Goal: Use online tool/utility: Utilize a website feature to perform a specific function

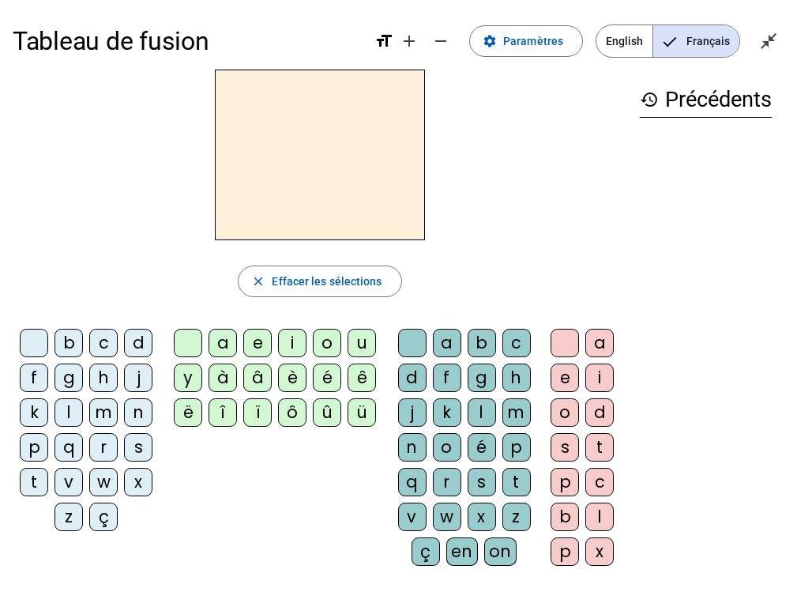
click at [624, 42] on span "English" at bounding box center [625, 41] width 56 height 32
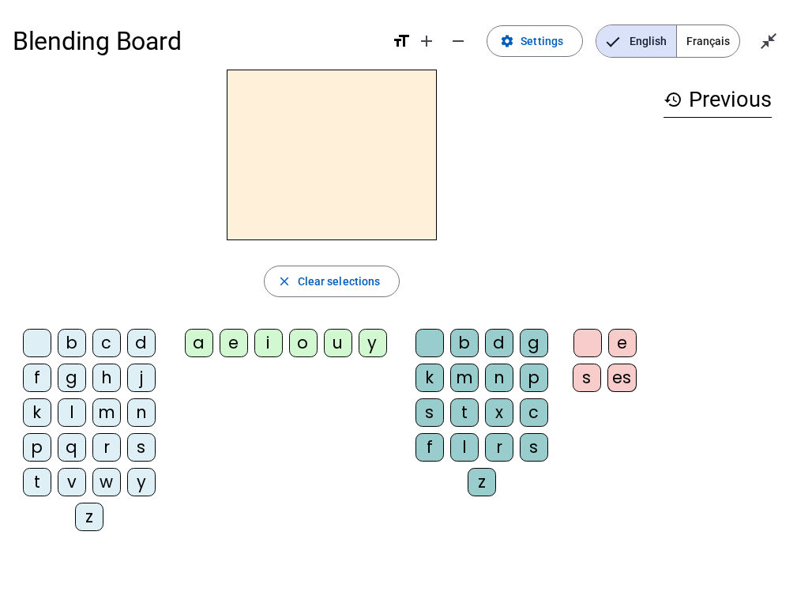
click at [711, 43] on span "Français" at bounding box center [708, 41] width 62 height 32
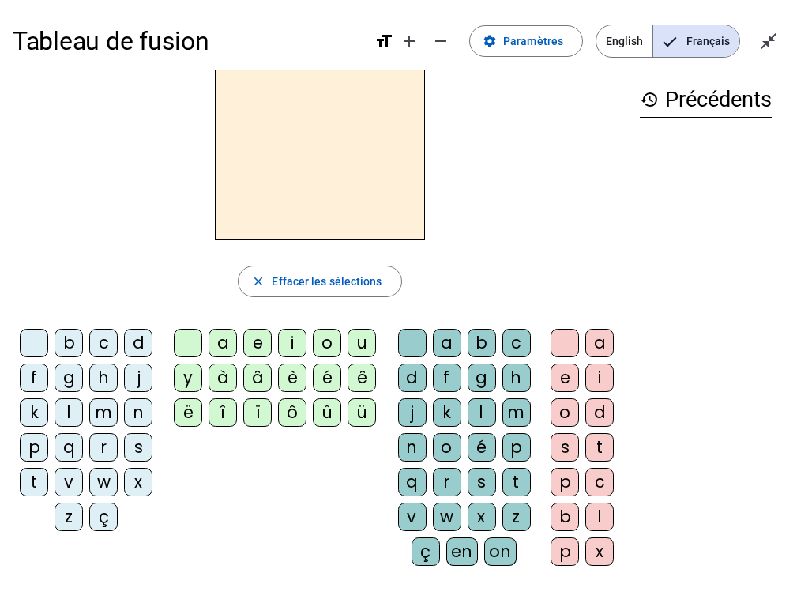
click at [70, 483] on div "z" at bounding box center [69, 517] width 28 height 28
click at [321, 333] on div "o" at bounding box center [327, 343] width 28 height 28
click at [476, 446] on div "é" at bounding box center [482, 447] width 28 height 28
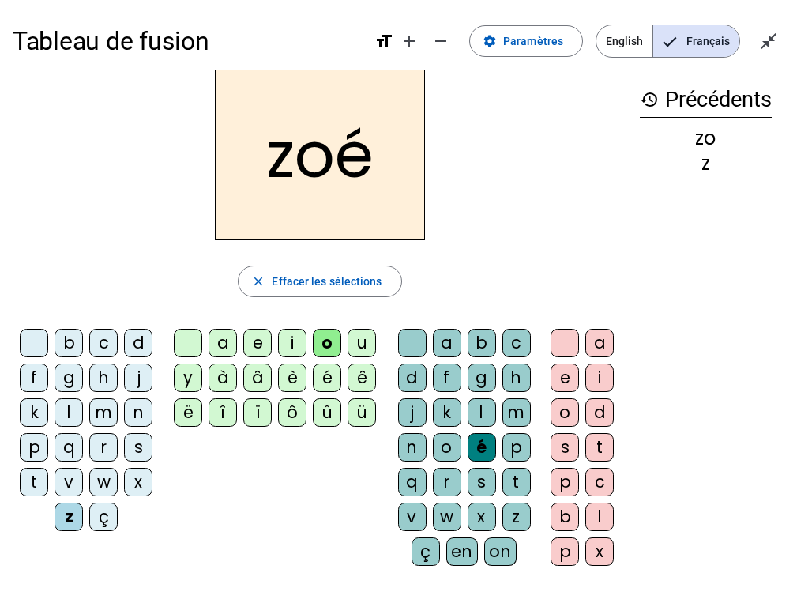
click at [139, 407] on div "n" at bounding box center [138, 412] width 28 height 28
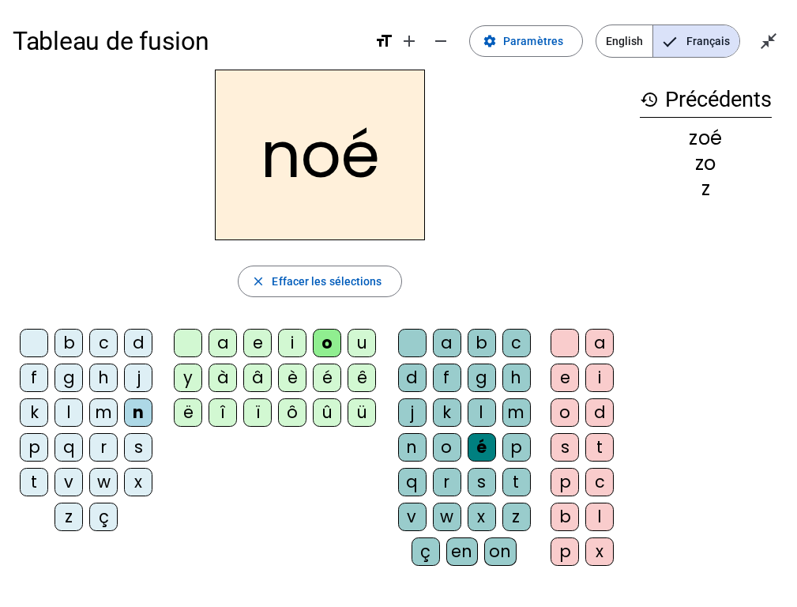
click at [352, 159] on h2 "noé" at bounding box center [320, 155] width 210 height 171
click at [482, 445] on div "é" at bounding box center [482, 447] width 28 height 28
click at [441, 346] on div "a" at bounding box center [447, 343] width 28 height 28
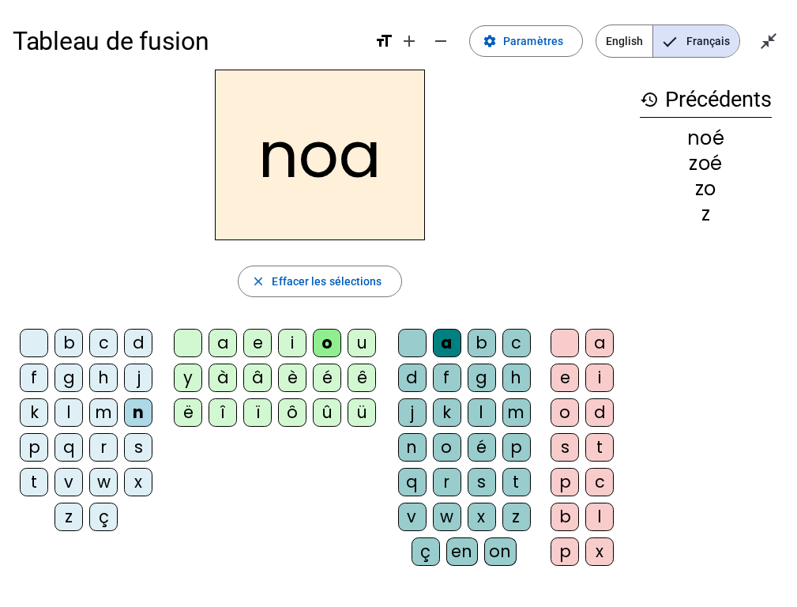
click at [65, 338] on div "b" at bounding box center [69, 343] width 28 height 28
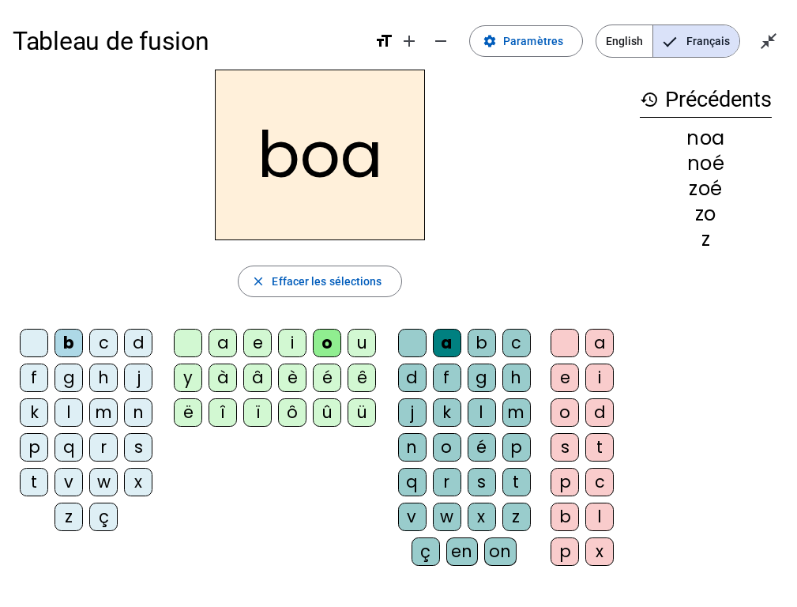
click at [478, 413] on div "l" at bounding box center [482, 412] width 28 height 28
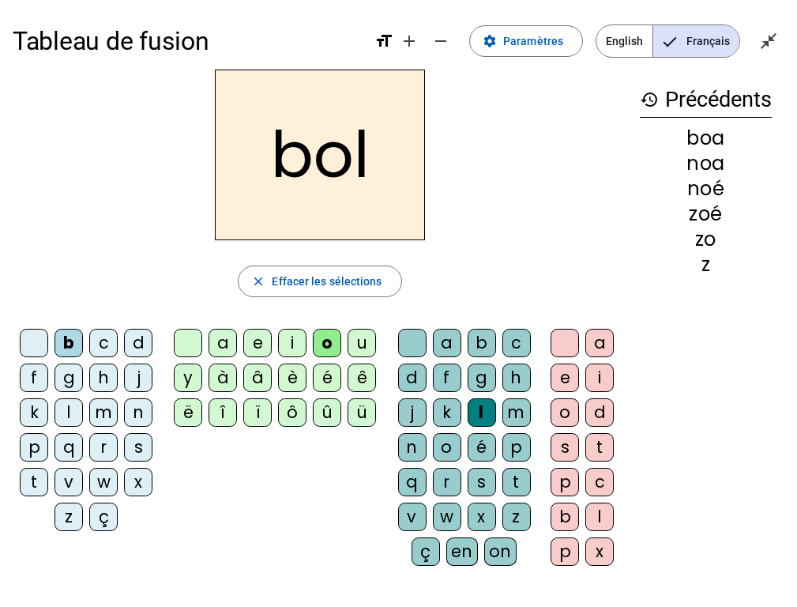
click at [190, 341] on div at bounding box center [188, 343] width 28 height 28
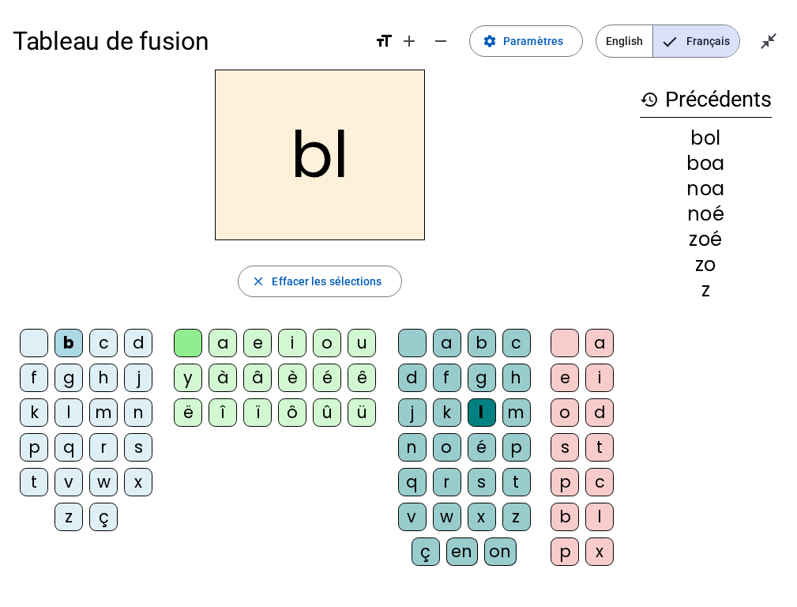
click at [569, 411] on div "o" at bounding box center [565, 412] width 28 height 28
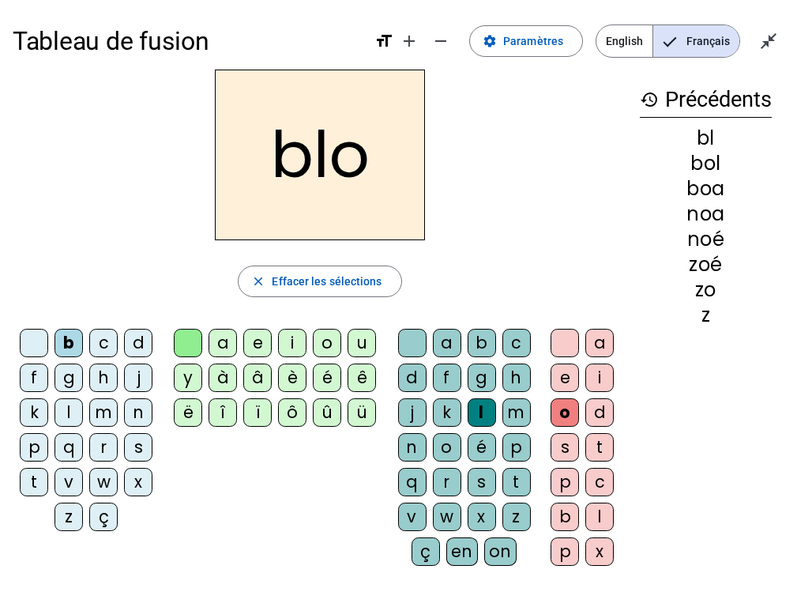
click at [603, 340] on div "a" at bounding box center [600, 343] width 28 height 28
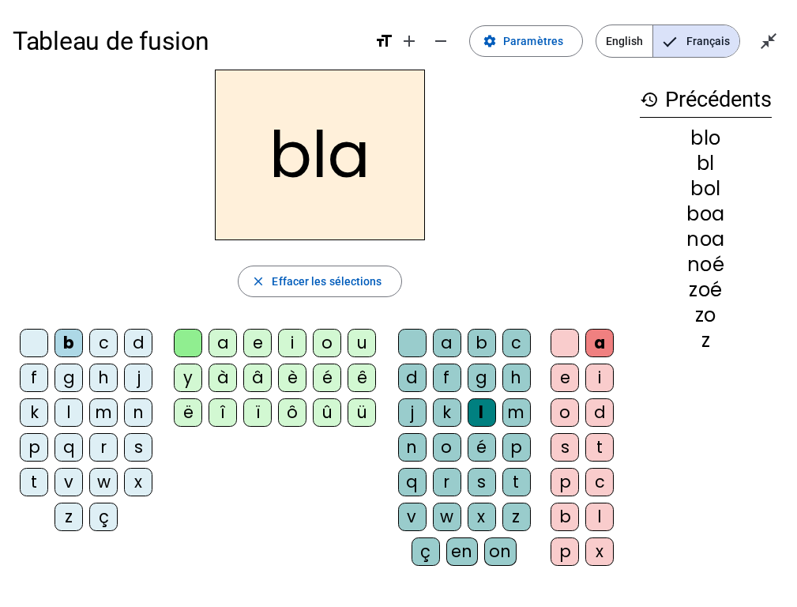
click at [563, 339] on div at bounding box center [565, 343] width 28 height 28
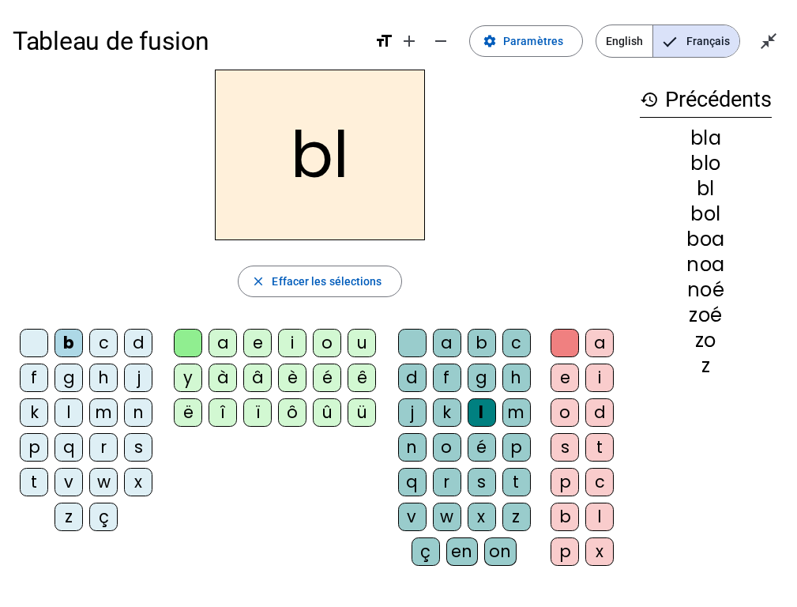
click at [325, 372] on div "é" at bounding box center [327, 378] width 28 height 28
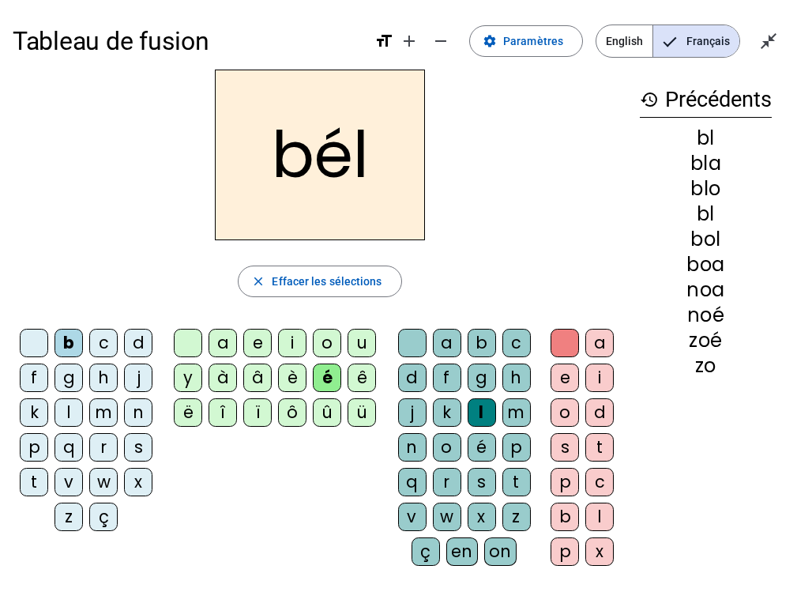
click at [481, 438] on div "é" at bounding box center [482, 447] width 28 height 28
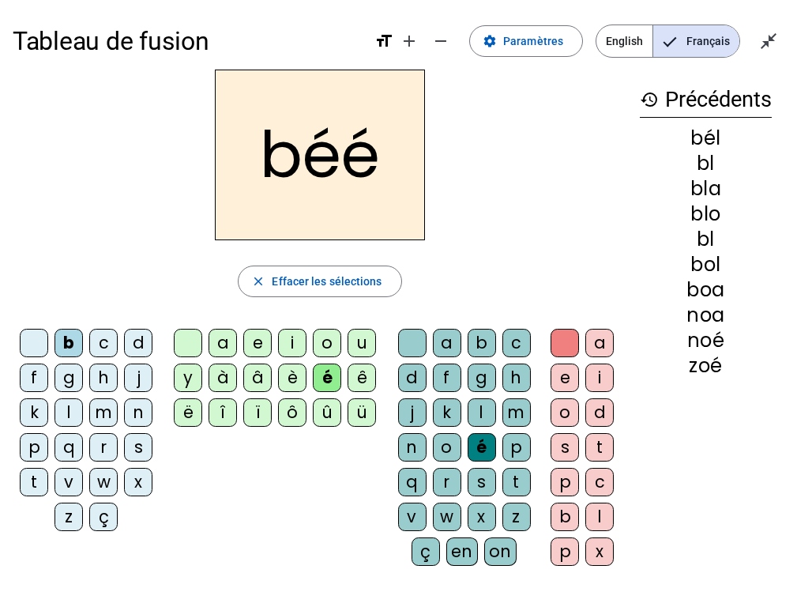
click at [327, 366] on div "é" at bounding box center [327, 378] width 28 height 28
click at [189, 337] on div at bounding box center [188, 343] width 28 height 28
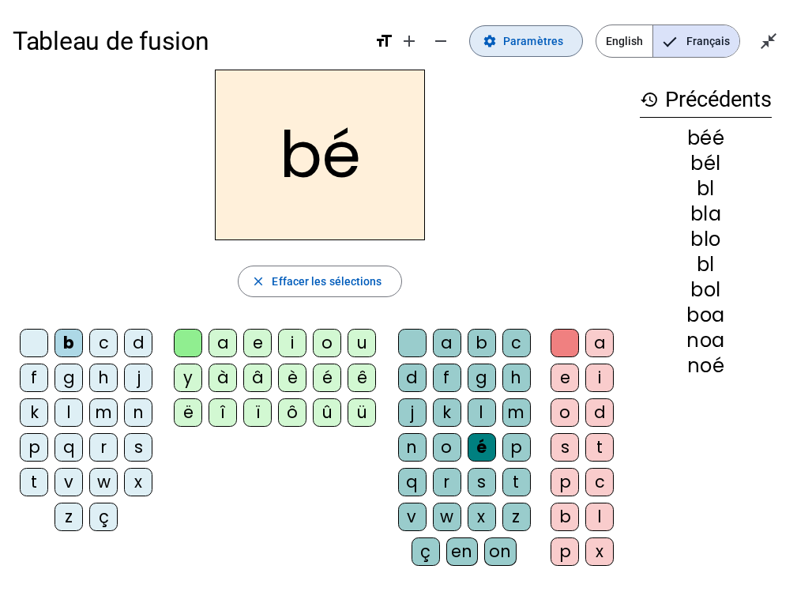
click at [561, 32] on span "Paramètres" at bounding box center [533, 41] width 60 height 19
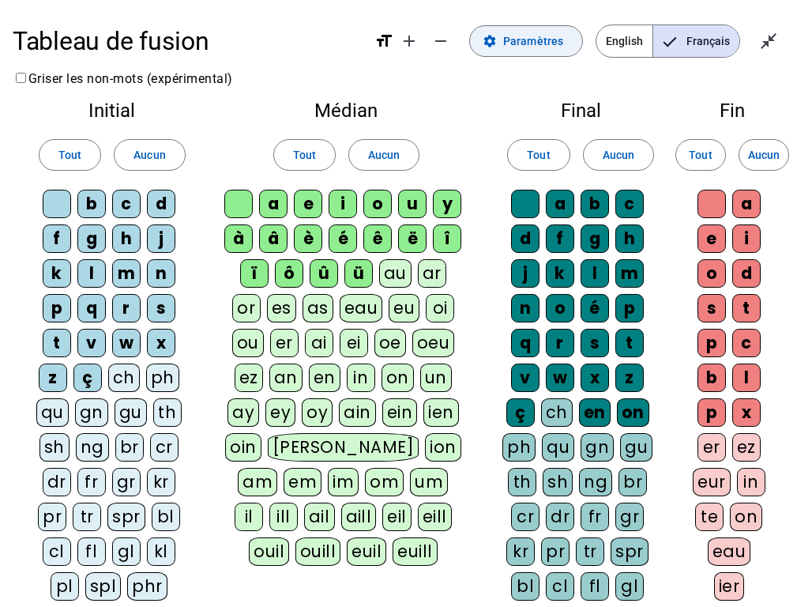
scroll to position [2, 0]
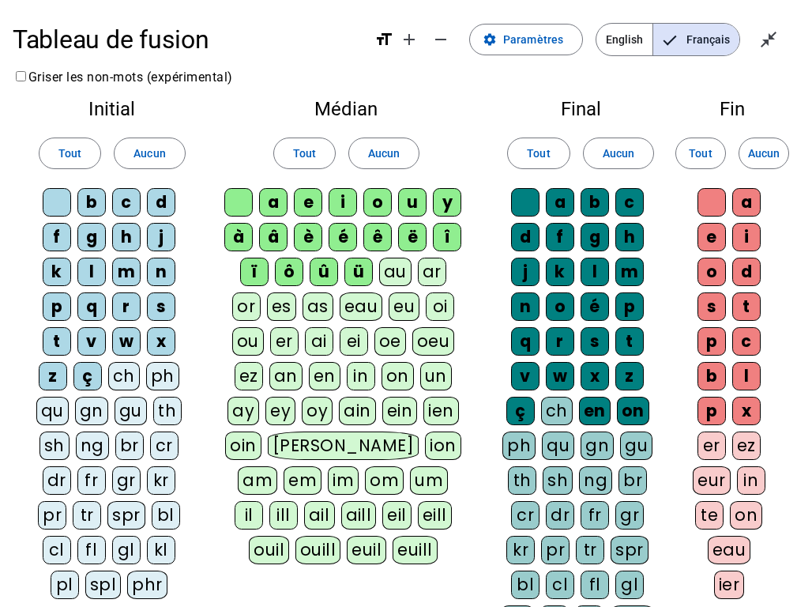
click at [170, 483] on div "bl" at bounding box center [166, 515] width 28 height 28
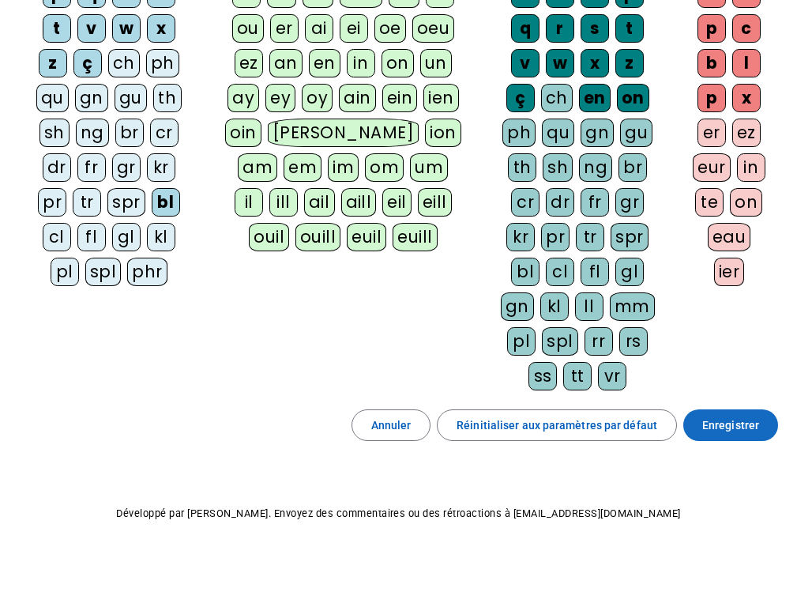
click at [733, 418] on span "Enregistrer" at bounding box center [731, 425] width 57 height 19
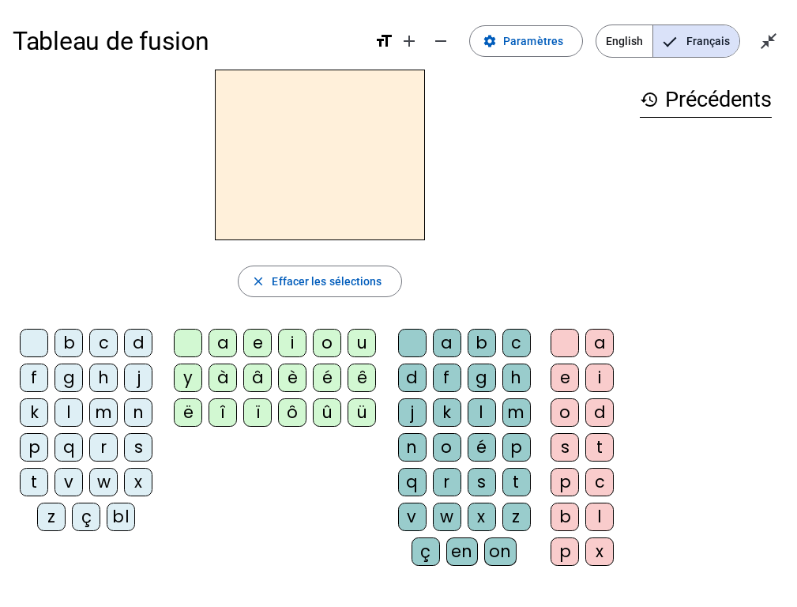
click at [126, 483] on div "bl" at bounding box center [121, 517] width 28 height 28
click at [331, 376] on div "é" at bounding box center [327, 378] width 28 height 28
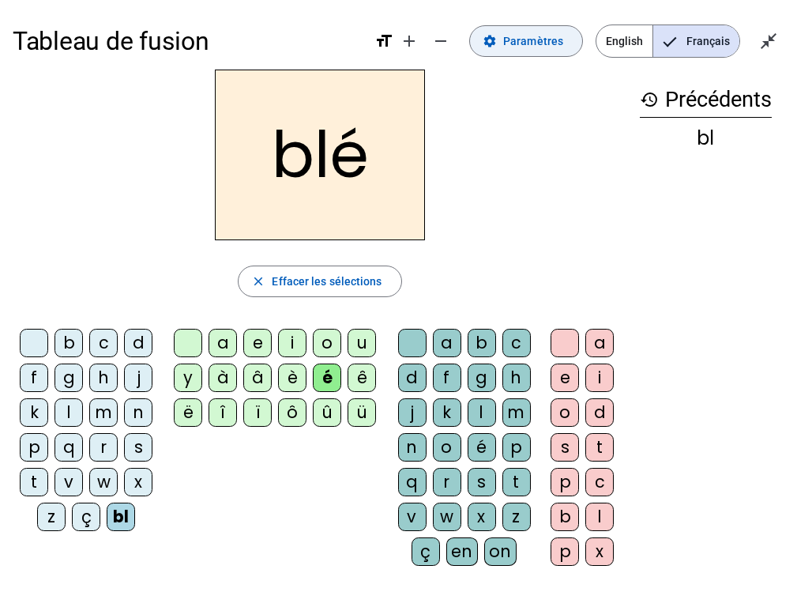
click at [558, 36] on span "Paramètres" at bounding box center [533, 41] width 60 height 19
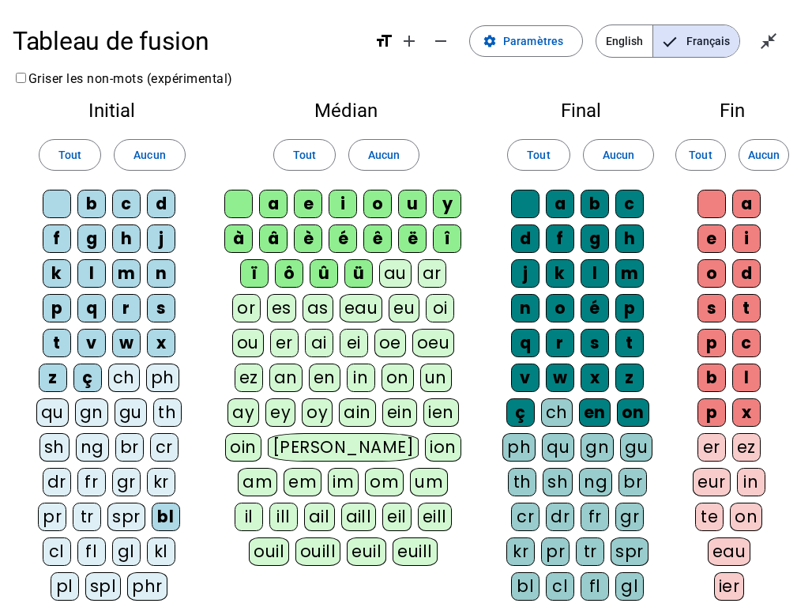
click at [58, 483] on div "cl" at bounding box center [57, 551] width 28 height 28
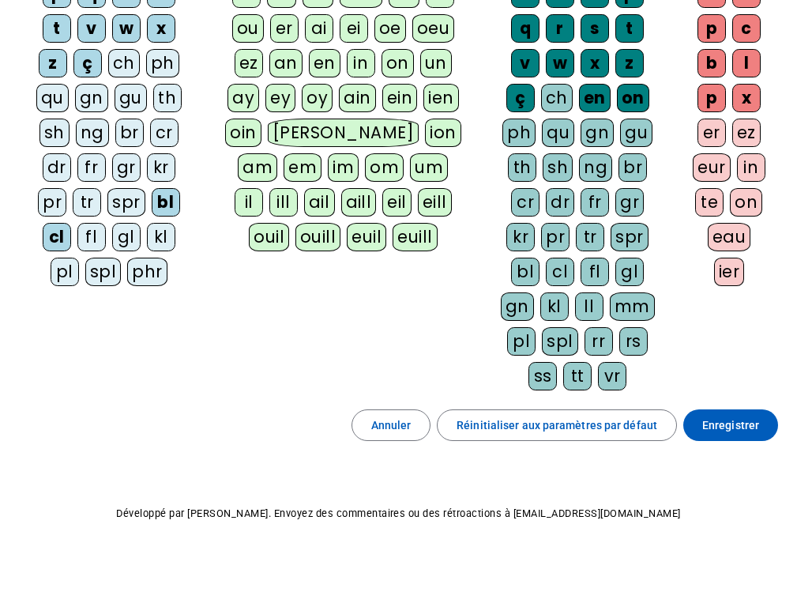
click at [715, 420] on span "Enregistrer" at bounding box center [731, 425] width 57 height 19
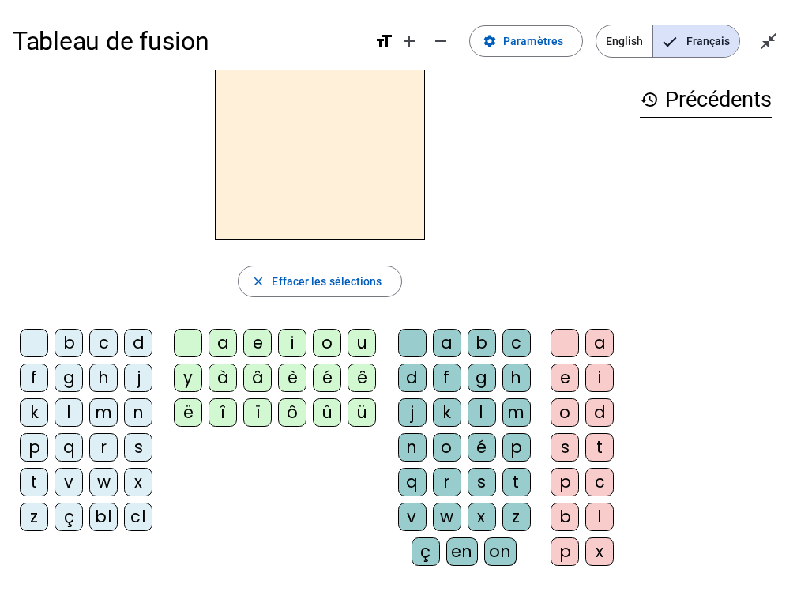
click at [104, 483] on div "bl" at bounding box center [103, 517] width 28 height 28
click at [319, 375] on div "é" at bounding box center [327, 378] width 28 height 28
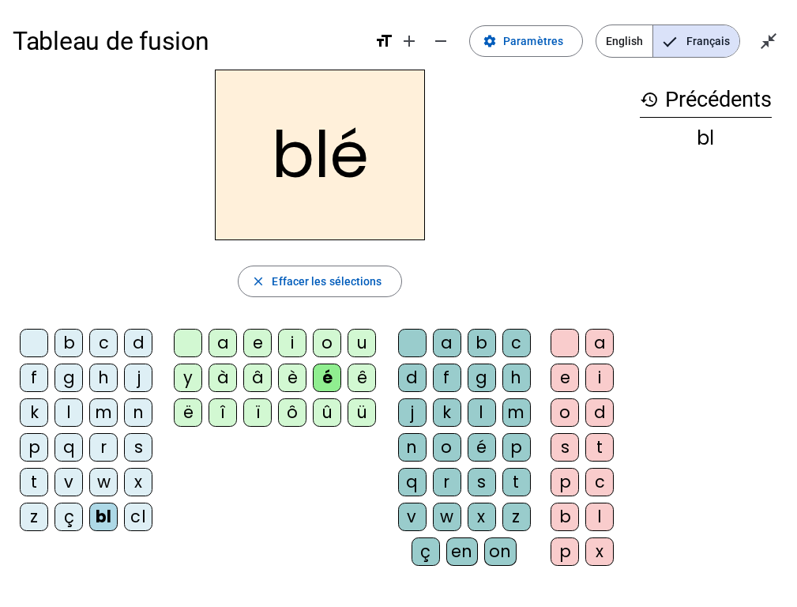
click at [142, 483] on div "cl" at bounding box center [138, 517] width 28 height 28
